Goal: Check status: Check status

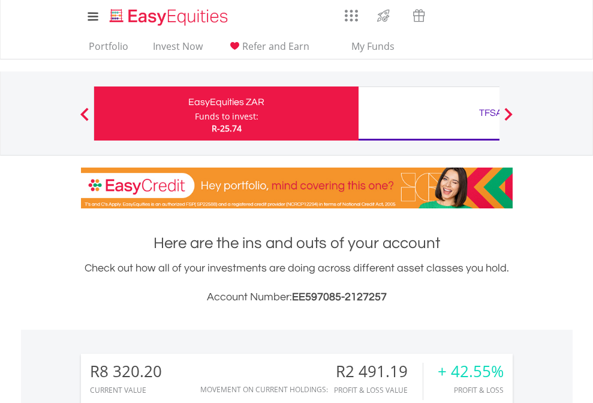
scroll to position [115, 188]
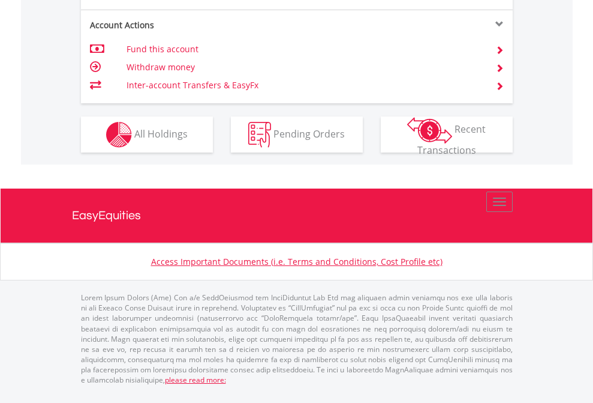
scroll to position [1126, 0]
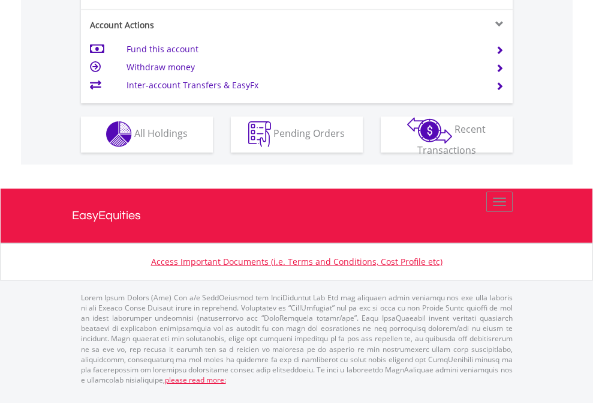
scroll to position [1122, 0]
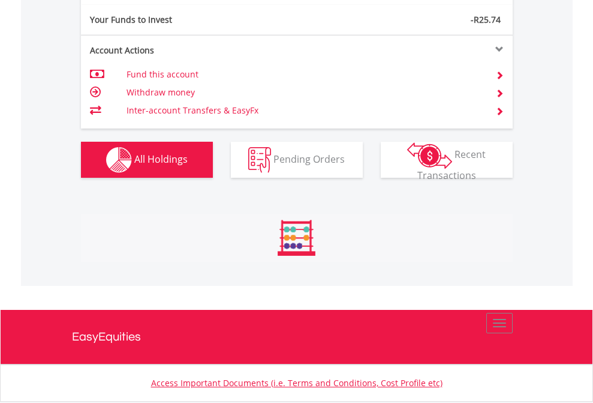
scroll to position [115, 188]
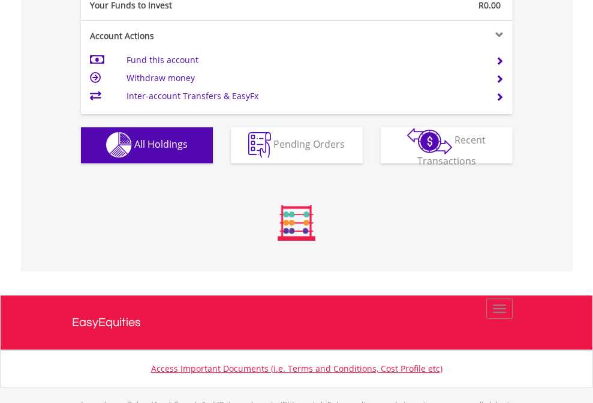
scroll to position [1188, 0]
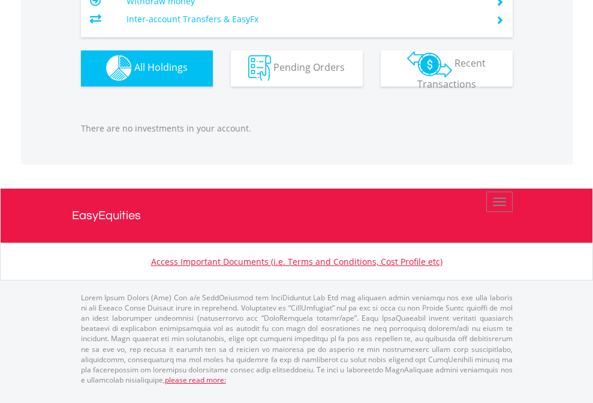
scroll to position [115, 188]
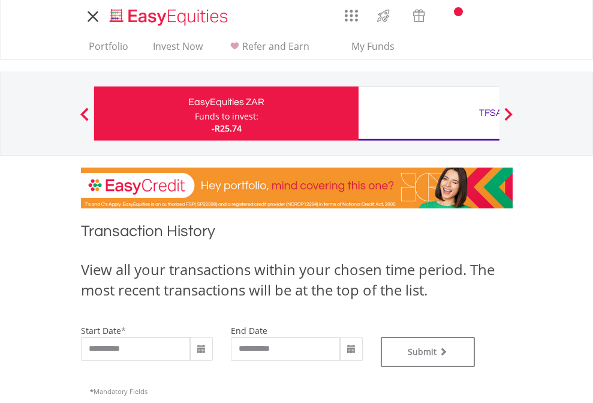
type input "**********"
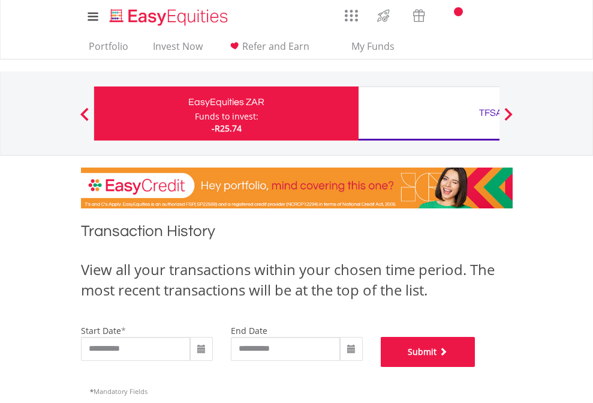
click at [476, 367] on button "Submit" at bounding box center [428, 352] width 95 height 30
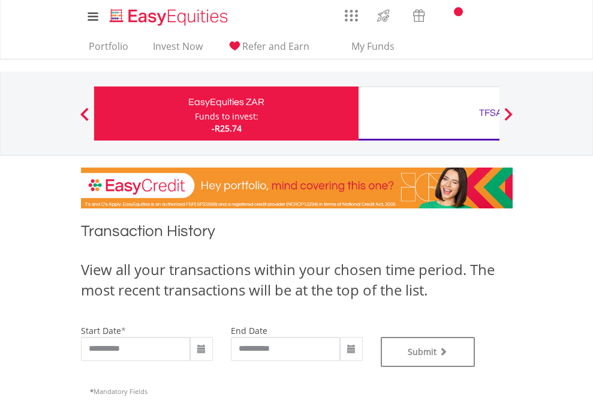
click at [429, 113] on div "TFSA" at bounding box center [491, 112] width 250 height 17
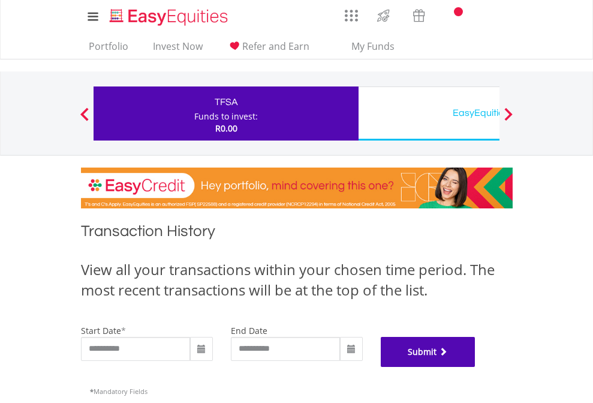
click at [476, 367] on button "Submit" at bounding box center [428, 352] width 95 height 30
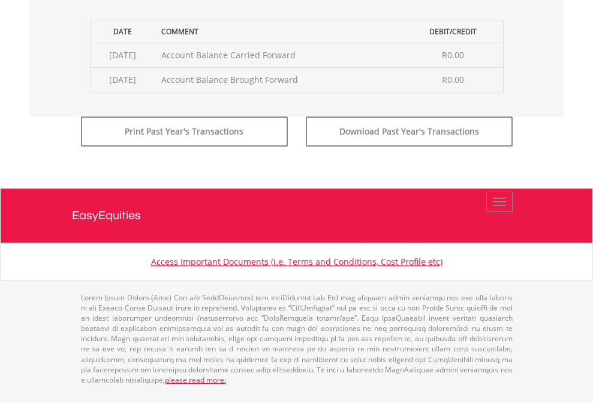
scroll to position [486, 0]
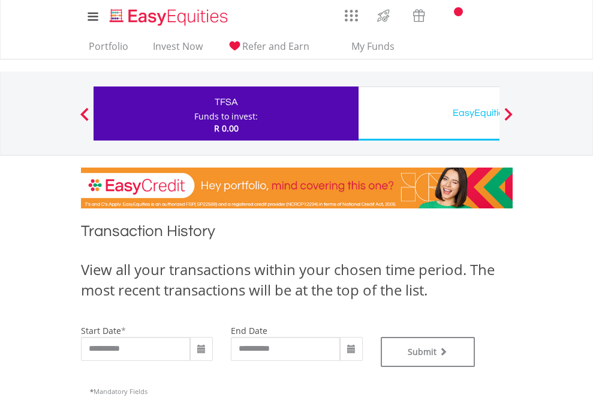
click at [429, 113] on div "EasyEquities USD" at bounding box center [491, 112] width 250 height 17
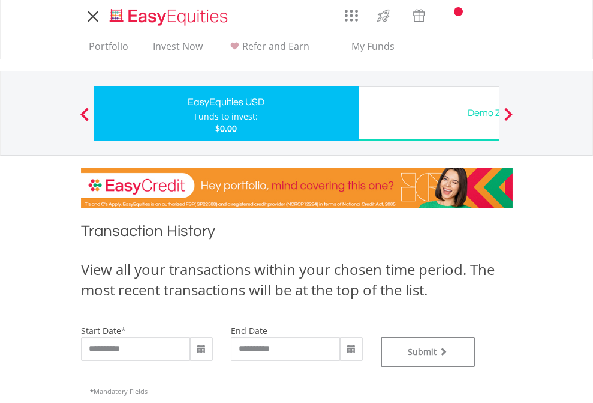
type input "**********"
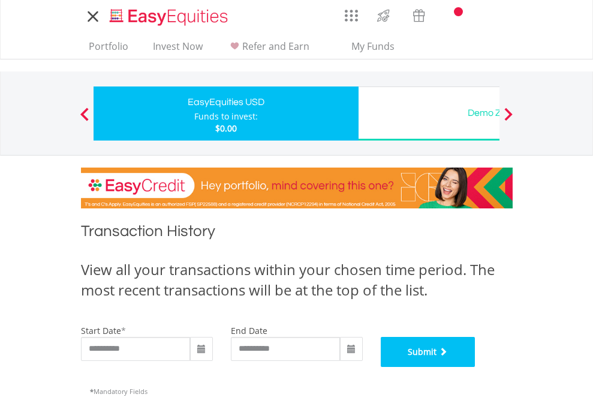
click at [476, 367] on button "Submit" at bounding box center [428, 352] width 95 height 30
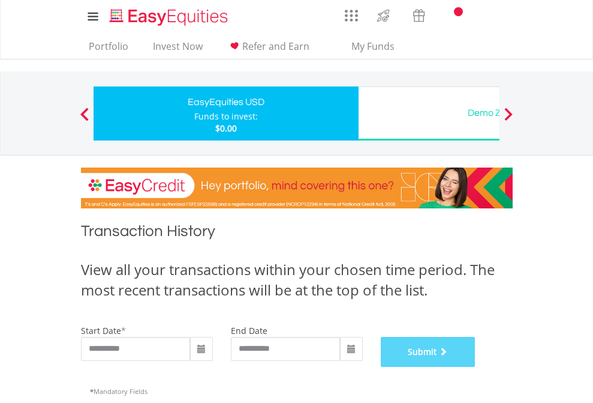
scroll to position [486, 0]
